Goal: Transaction & Acquisition: Purchase product/service

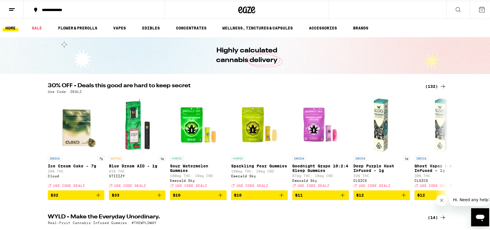
click at [430, 82] on div "(132)" at bounding box center [435, 85] width 21 height 7
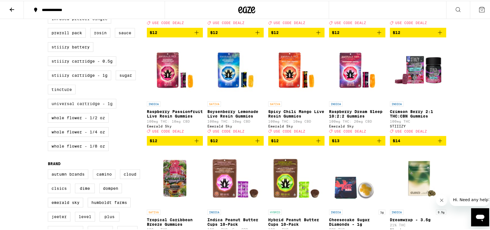
click at [81, 107] on label "Universal Cartridge - 1g" at bounding box center [82, 103] width 68 height 10
checkbox input "true"
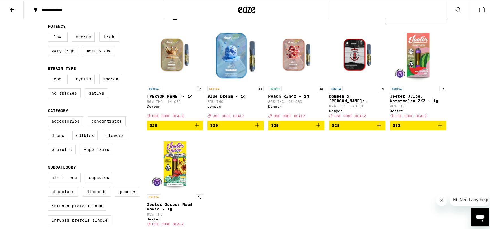
scroll to position [43, 0]
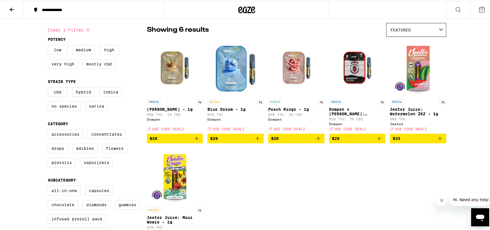
click at [255, 141] on icon "Add to bag" at bounding box center [257, 137] width 7 height 7
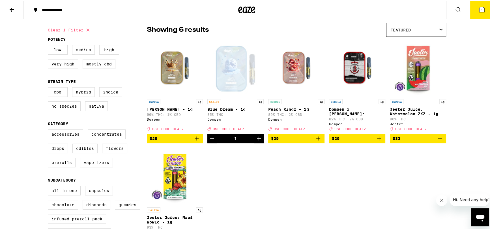
scroll to position [61, 0]
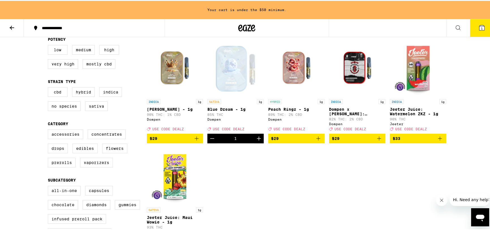
click at [317, 139] on icon "Add to bag" at bounding box center [318, 137] width 4 height 4
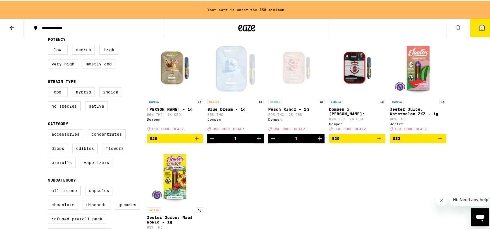
scroll to position [43, 0]
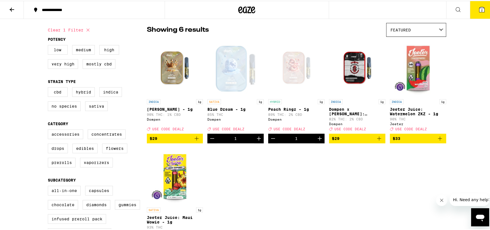
click at [443, 200] on icon "Close message from company" at bounding box center [441, 200] width 5 height 5
click at [198, 140] on button "$29" at bounding box center [175, 138] width 56 height 10
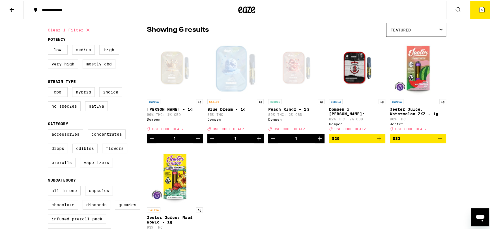
click at [473, 12] on button "3" at bounding box center [482, 9] width 24 height 18
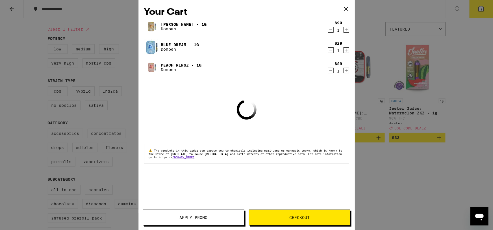
click at [222, 215] on button "Apply Promo" at bounding box center [194, 217] width 102 height 16
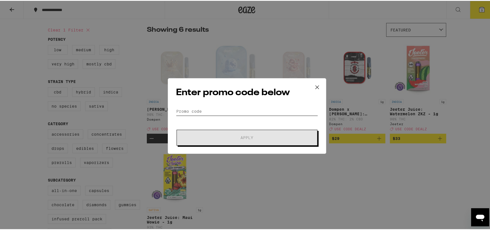
click at [230, 111] on input "Promo Code" at bounding box center [247, 110] width 142 height 8
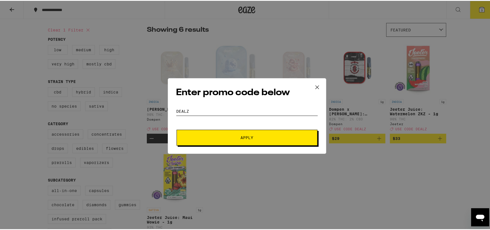
type input "DEALZ"
click at [176, 129] on button "Apply" at bounding box center [246, 137] width 141 height 16
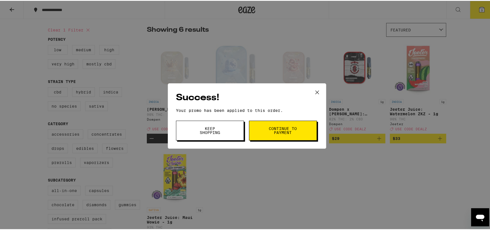
click at [269, 130] on span "Continue to payment" at bounding box center [282, 130] width 29 height 8
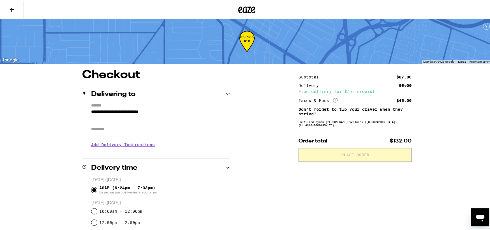
click at [172, 128] on input "Apt/Suite" at bounding box center [160, 129] width 139 height 14
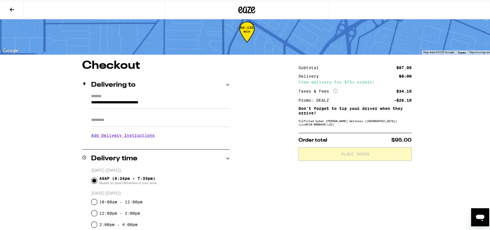
scroll to position [25, 0]
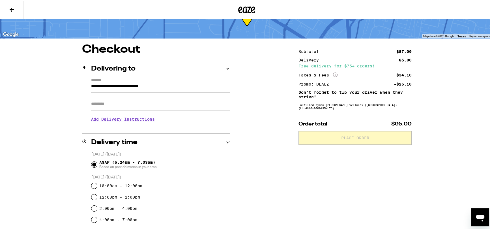
click at [137, 117] on h3 "Add Delivery Instructions" at bounding box center [160, 118] width 139 height 13
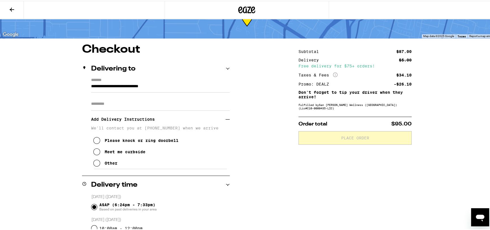
click at [118, 151] on div "Meet me curbside" at bounding box center [125, 150] width 41 height 5
click at [74, 146] on div "**********" at bounding box center [246, 233] width 407 height 381
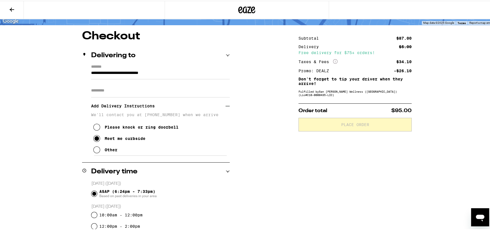
scroll to position [51, 0]
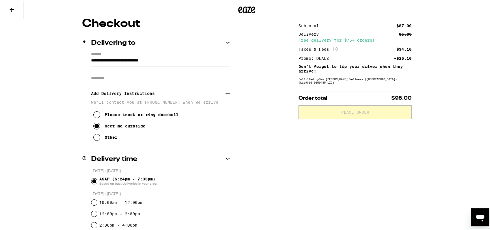
click at [223, 92] on h3 "Add Delivery Instructions" at bounding box center [158, 92] width 134 height 13
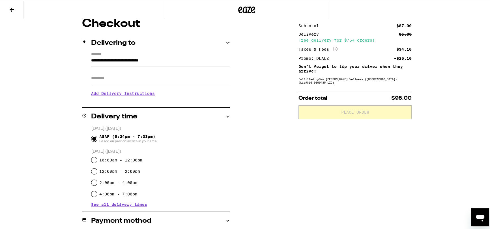
click at [218, 93] on h3 "Add Delivery Instructions" at bounding box center [160, 92] width 139 height 13
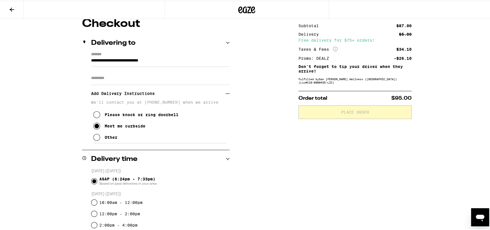
click at [215, 97] on h3 "Add Delivery Instructions" at bounding box center [158, 92] width 134 height 13
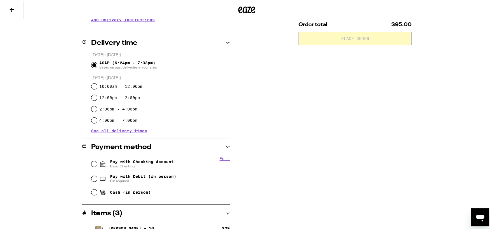
scroll to position [154, 0]
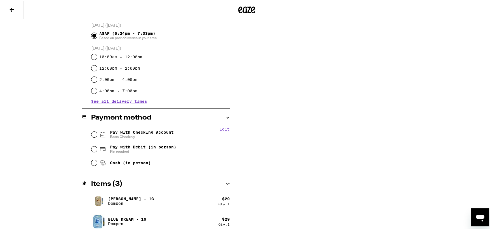
click at [146, 134] on span "Basic Checking" at bounding box center [142, 135] width 64 height 5
click at [97, 134] on input "Pay with Checking Account Basic Checking" at bounding box center [94, 134] width 6 height 6
radio input "true"
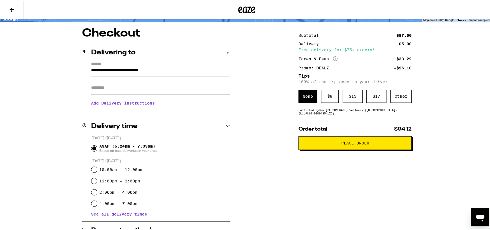
scroll to position [0, 0]
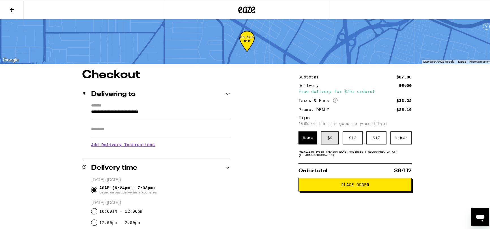
click at [328, 142] on div "$ 9" at bounding box center [330, 136] width 18 height 13
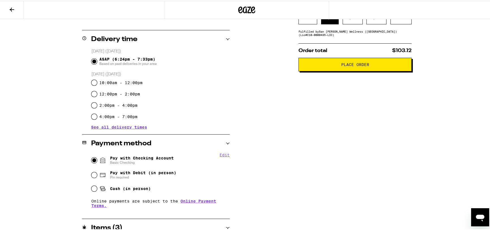
click at [288, 164] on div "**********" at bounding box center [246, 118] width 407 height 357
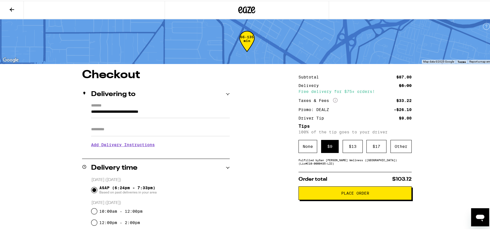
click at [353, 193] on span "Place Order" at bounding box center [355, 192] width 28 height 4
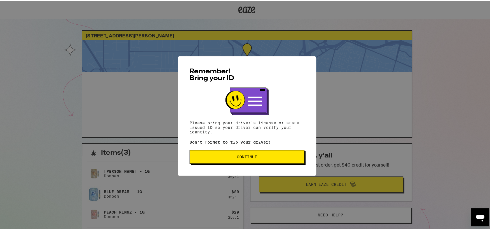
click at [280, 156] on span "Continue" at bounding box center [246, 156] width 105 height 4
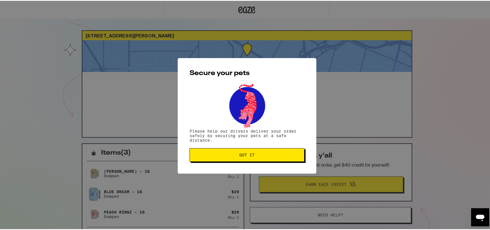
drag, startPoint x: 205, startPoint y: 158, endPoint x: 201, endPoint y: 158, distance: 4.0
click at [205, 158] on button "Got it" at bounding box center [246, 154] width 115 height 14
